Goal: Find specific page/section: Find specific page/section

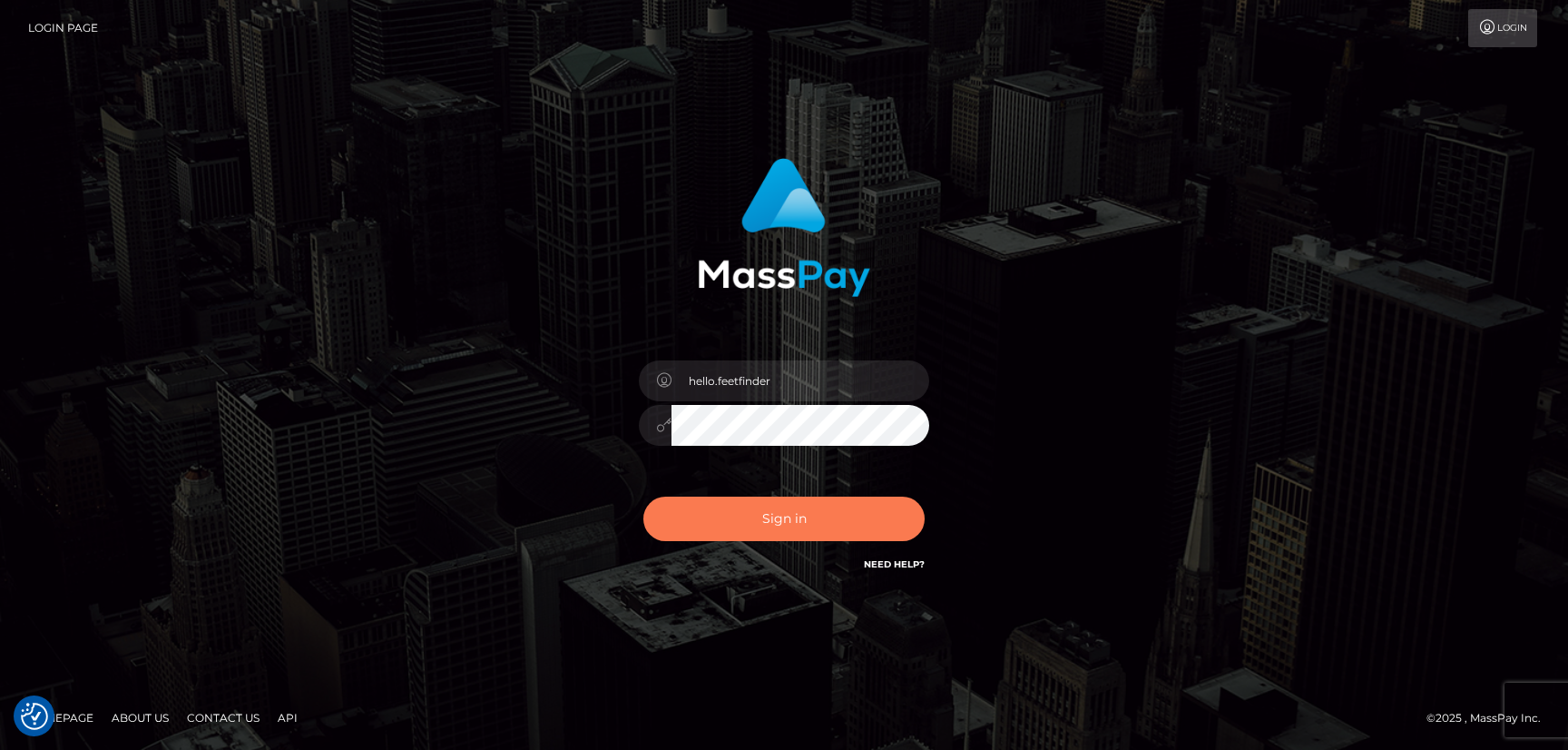
click at [843, 516] on button "Sign in" at bounding box center [784, 519] width 282 height 45
type input "hello.feetfinder"
click at [775, 523] on button "Sign in" at bounding box center [784, 519] width 282 height 45
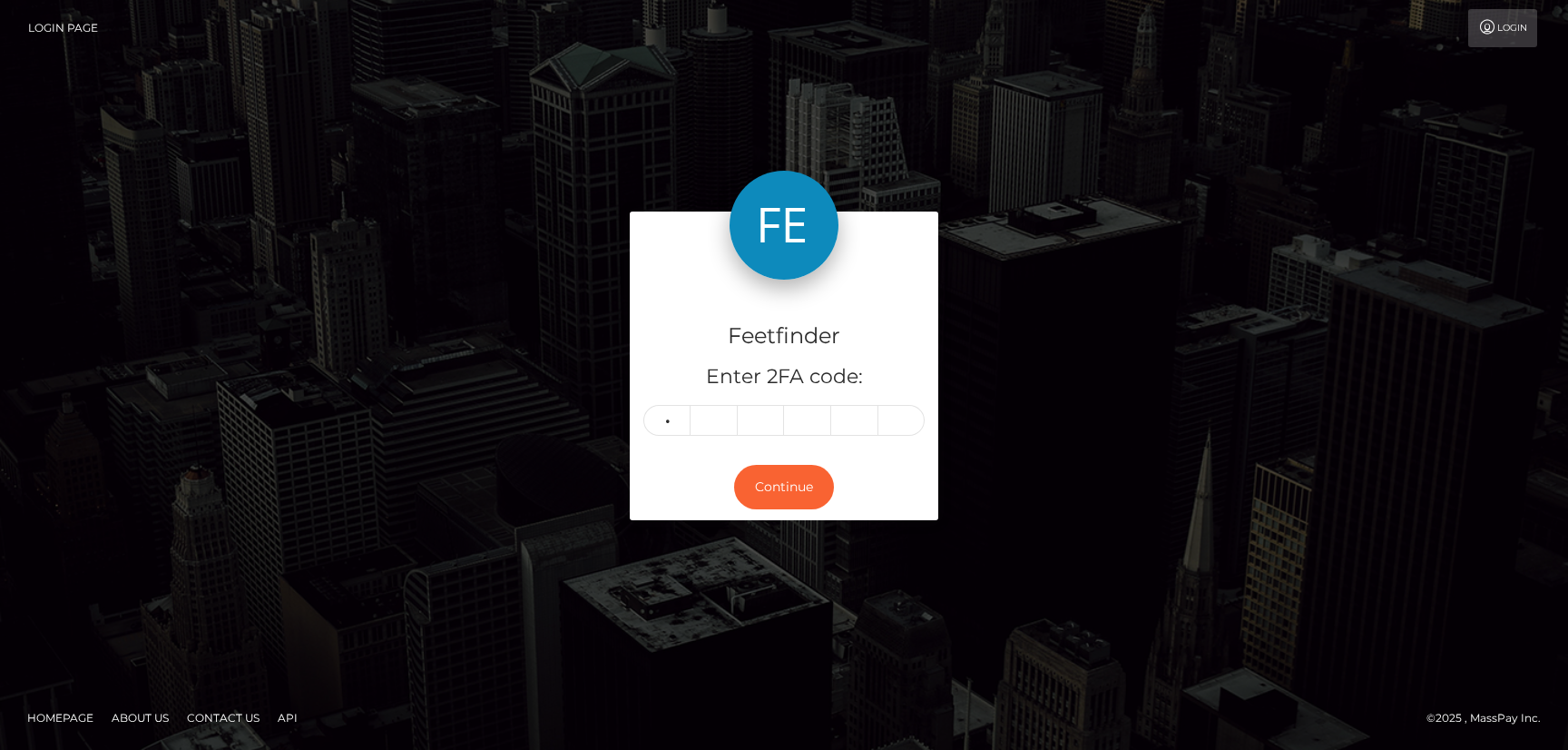
type input "1"
type input "7"
type input "0"
type input "3"
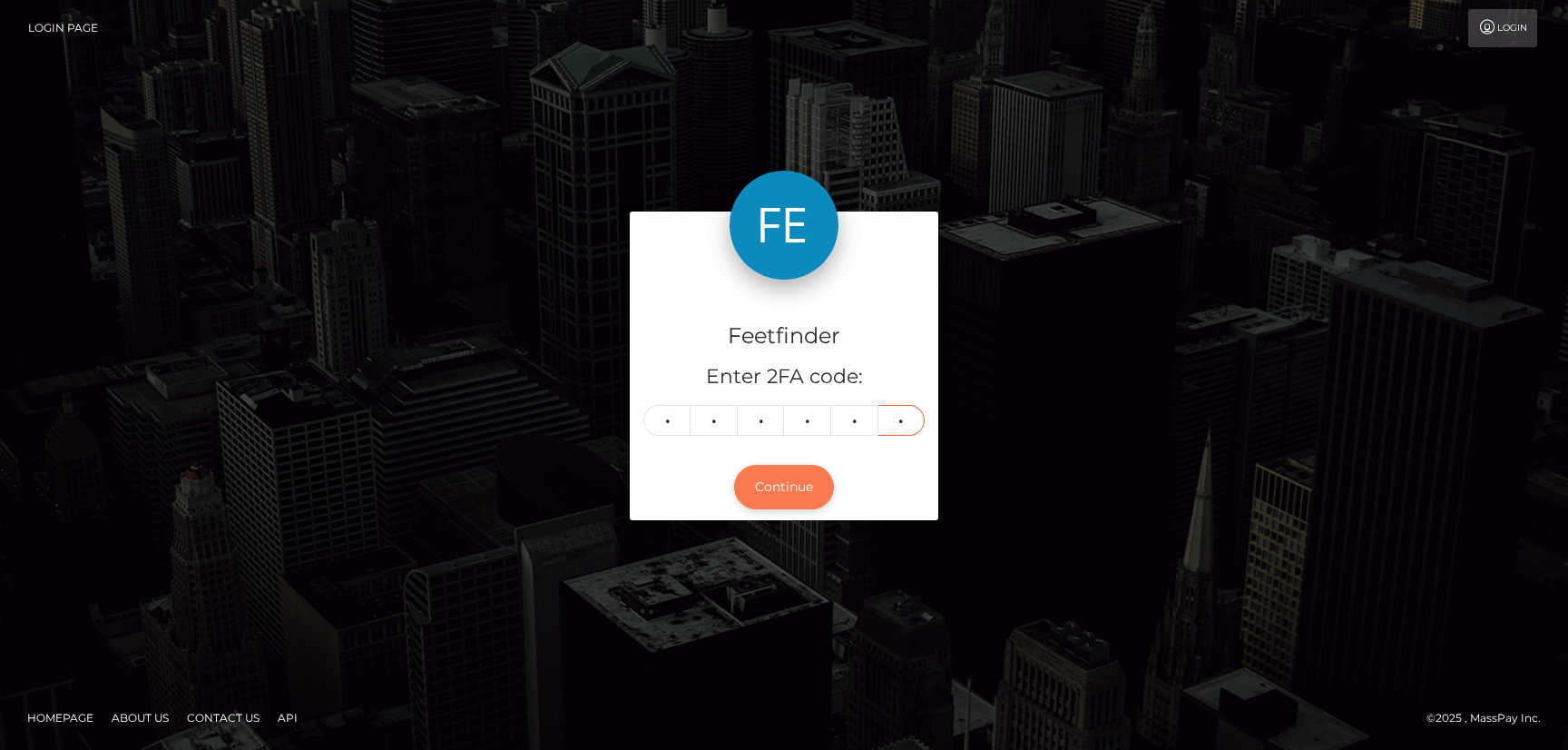
type input "9"
click at [800, 497] on button "Continue" at bounding box center [784, 488] width 99 height 45
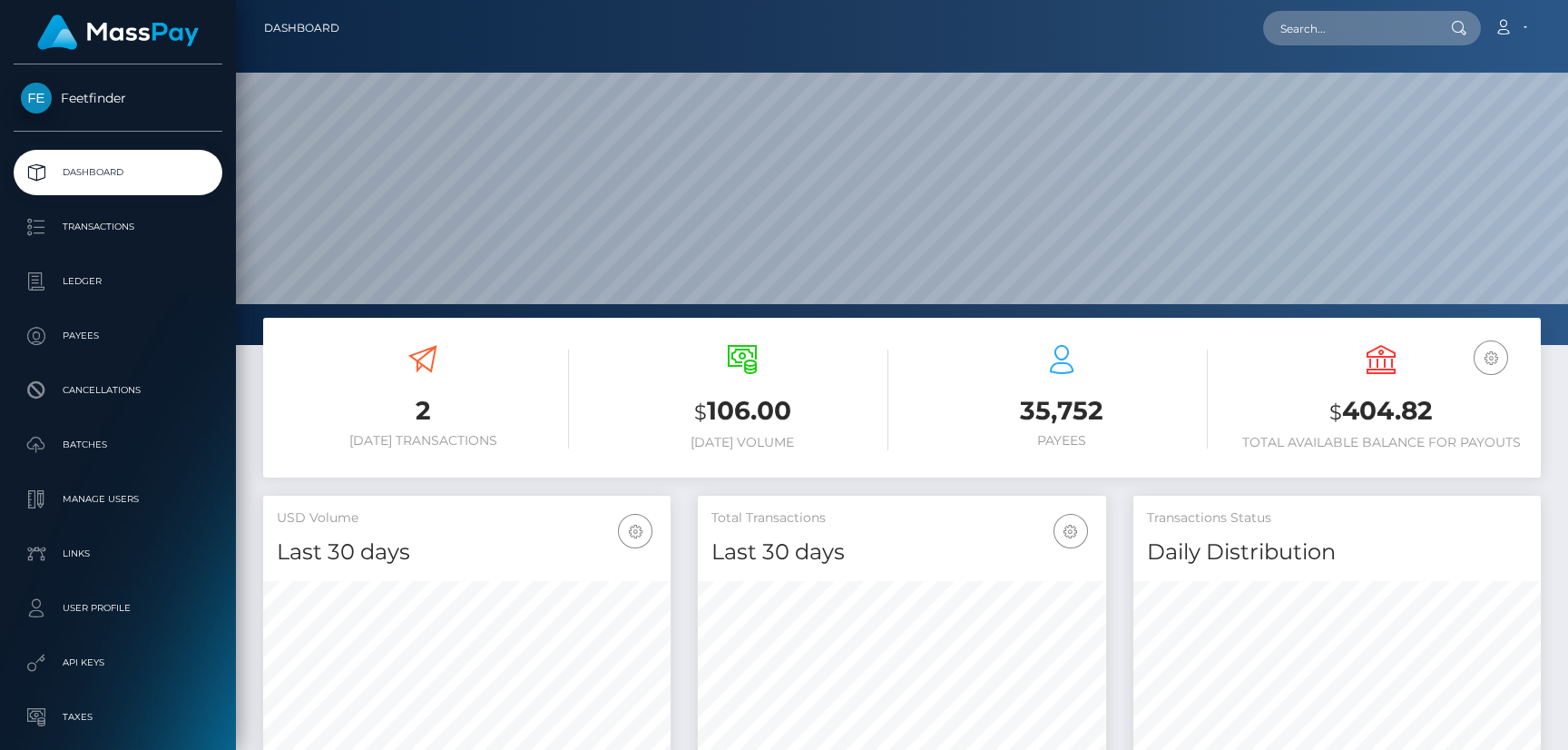
scroll to position [322, 408]
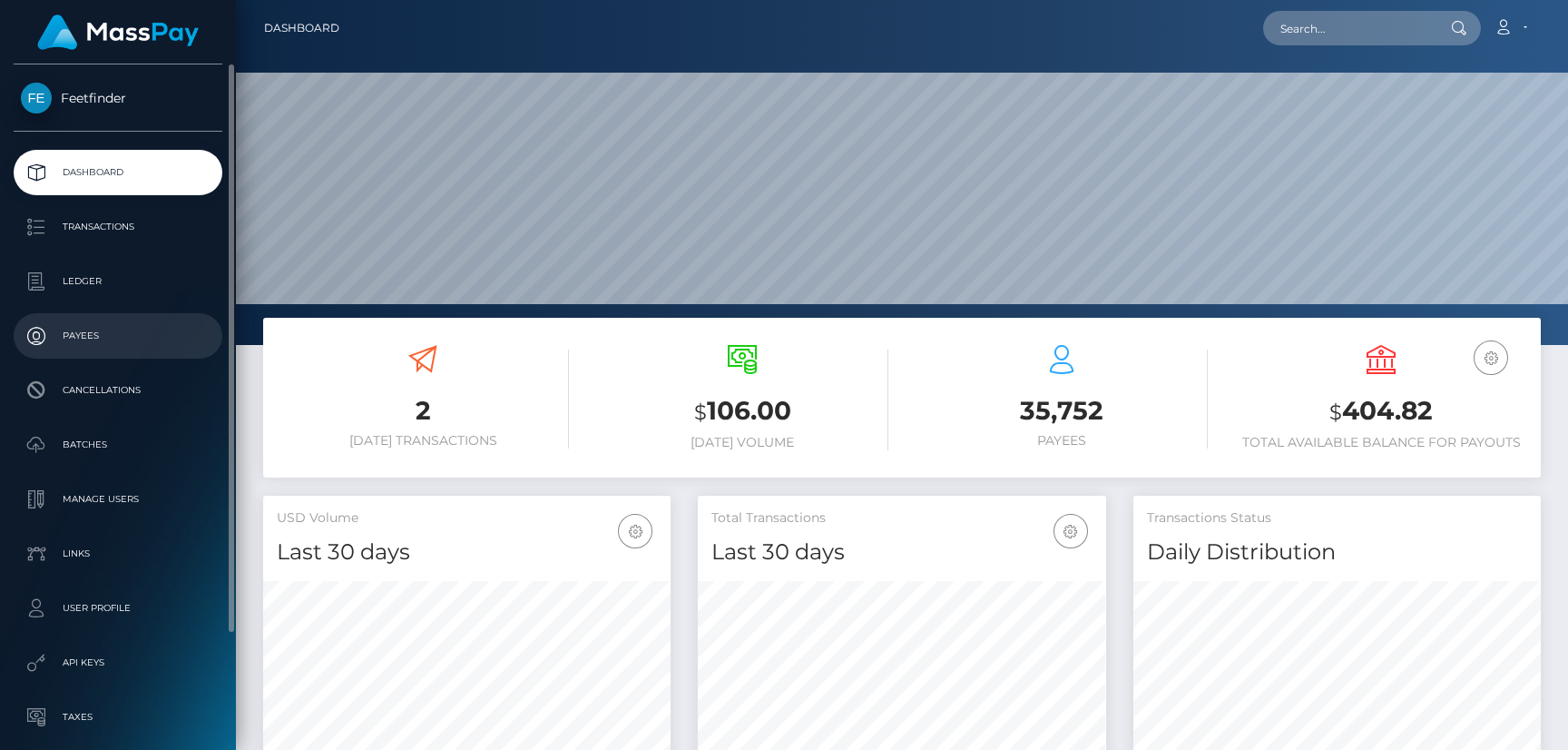
click at [107, 329] on p "Payees" at bounding box center [117, 336] width 194 height 27
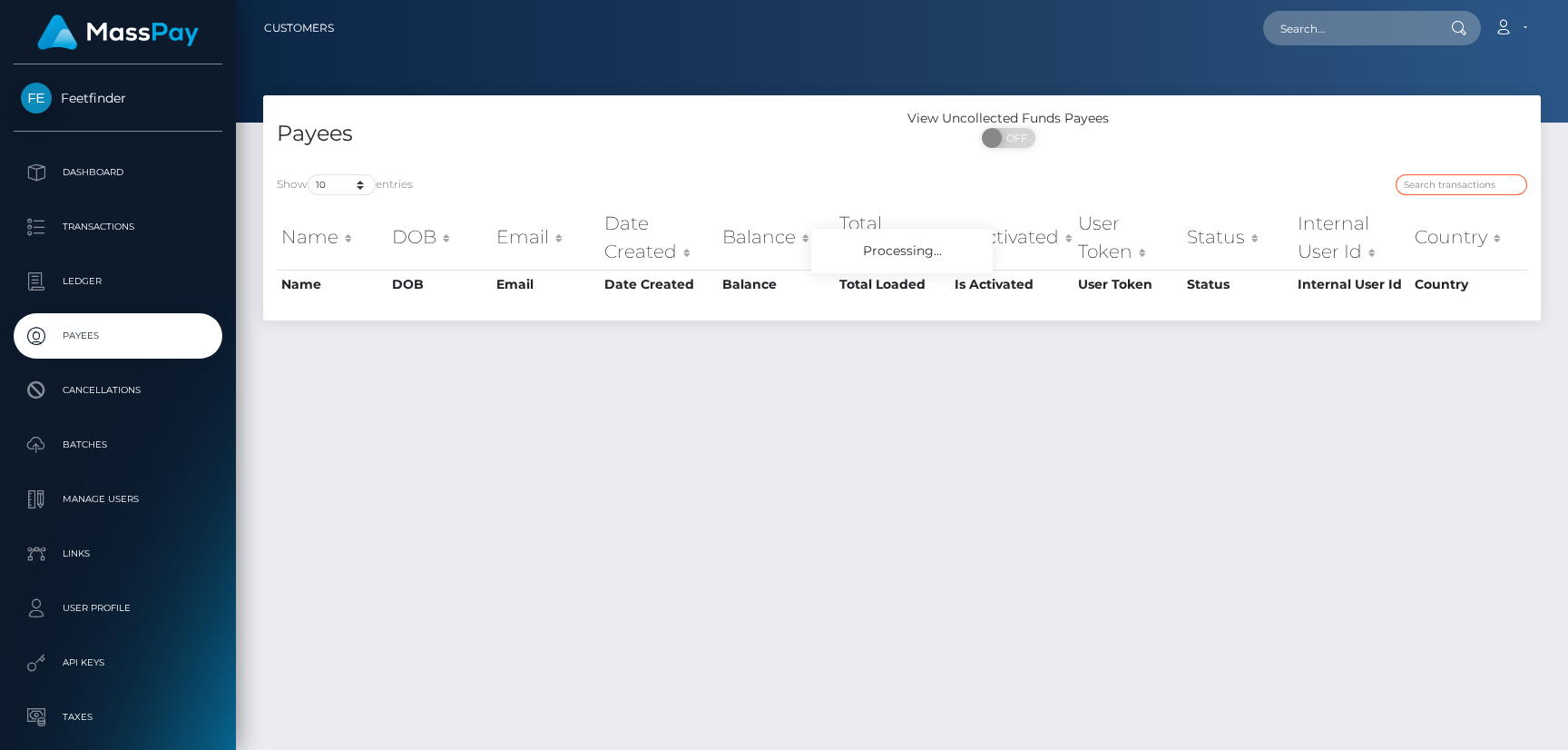
click at [1447, 179] on input "search" at bounding box center [1461, 184] width 132 height 20
paste input "ba16e1cd-8901-11f0-8023-0266f44cc279"
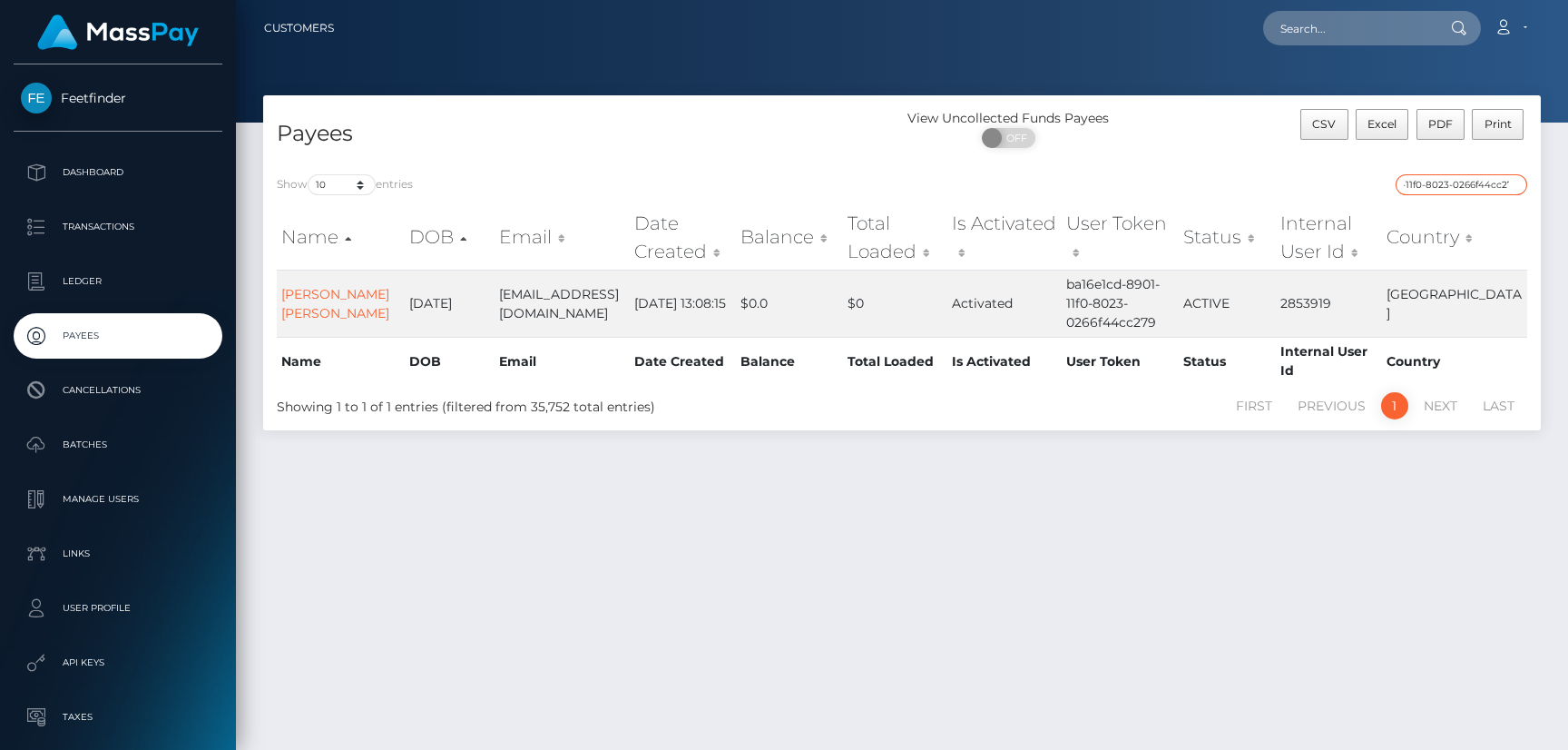
type input "ba16e1cd-8901-11f0-8023-0266f44cc279"
